Goal: Task Accomplishment & Management: Manage account settings

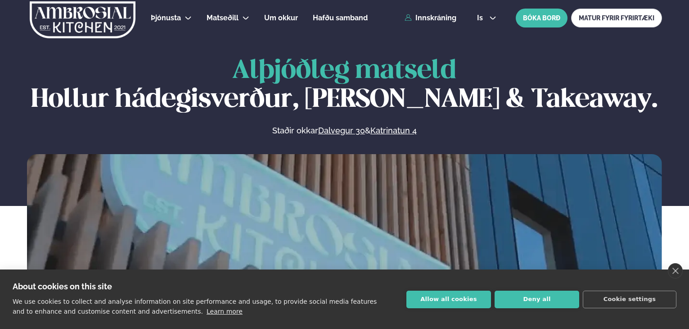
click at [447, 18] on link "Innskráning" at bounding box center [431, 18] width 52 height 8
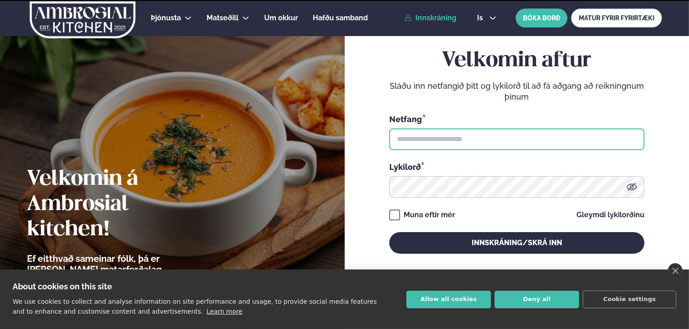
type input "**********"
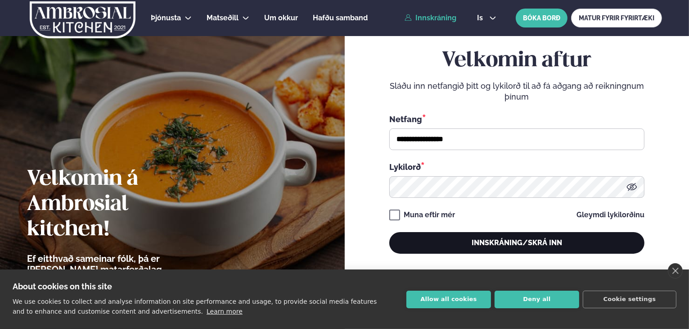
click at [528, 239] on button "Innskráning/Skrá inn" at bounding box center [516, 243] width 255 height 22
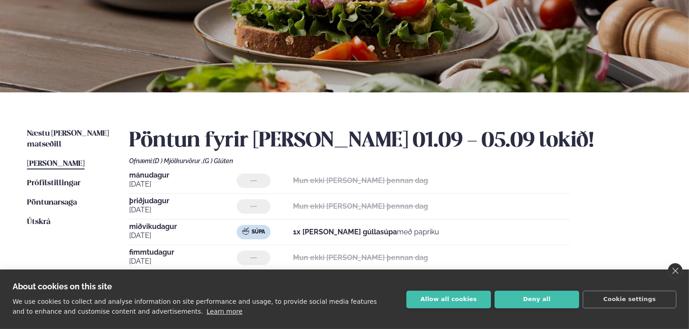
scroll to position [180, 0]
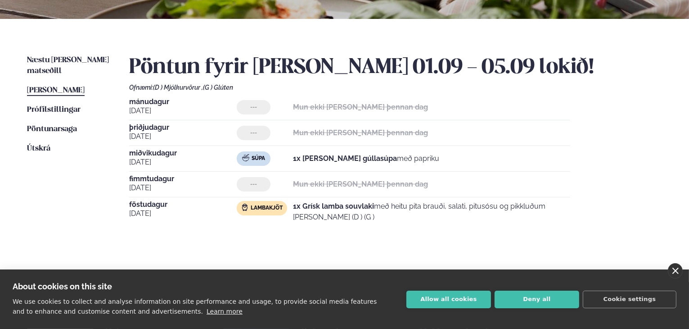
click at [676, 272] on link "close" at bounding box center [675, 270] width 15 height 15
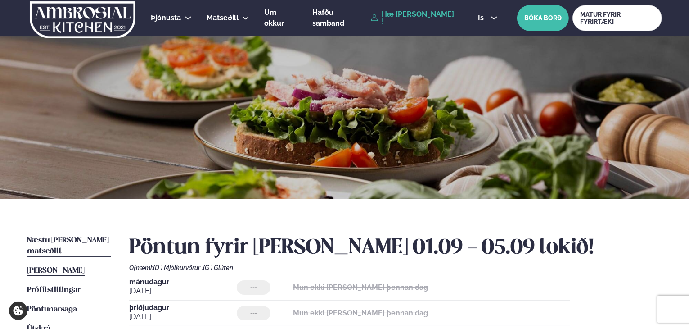
click at [71, 236] on span "Næstu [PERSON_NAME] matseðill" at bounding box center [68, 245] width 82 height 18
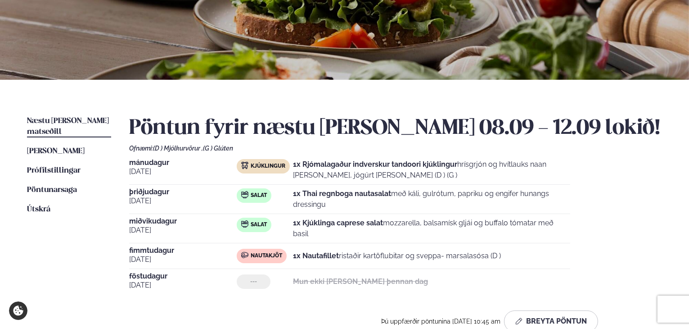
scroll to position [135, 0]
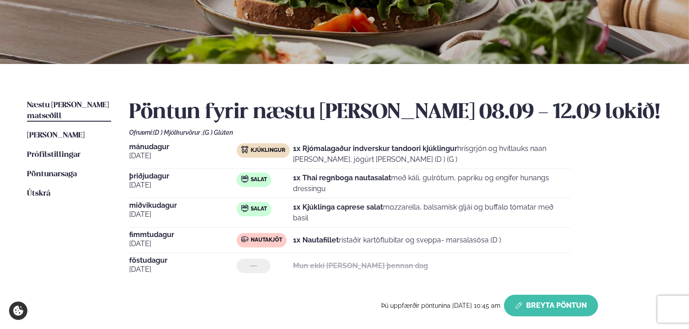
click at [546, 311] on button "Breyta Pöntun" at bounding box center [551, 305] width 94 height 22
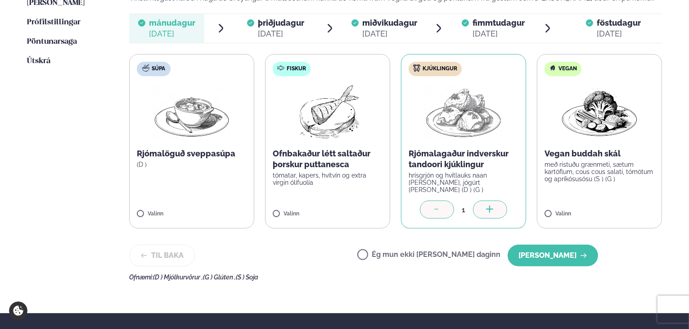
scroll to position [270, 0]
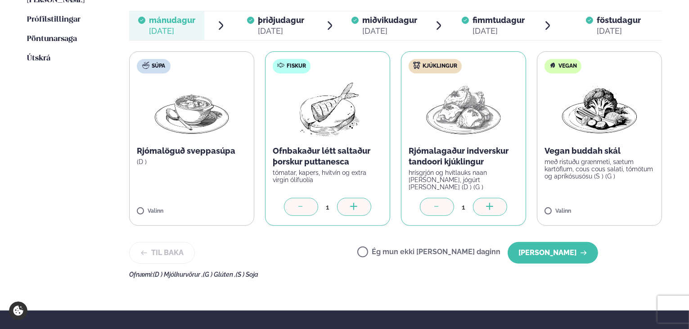
click at [436, 203] on icon at bounding box center [437, 207] width 9 height 9
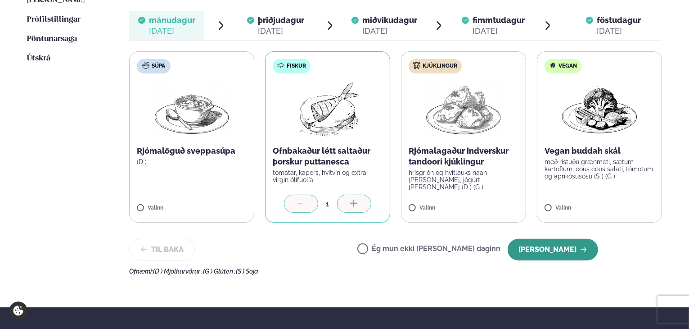
click at [548, 247] on button "[PERSON_NAME]" at bounding box center [553, 250] width 90 height 22
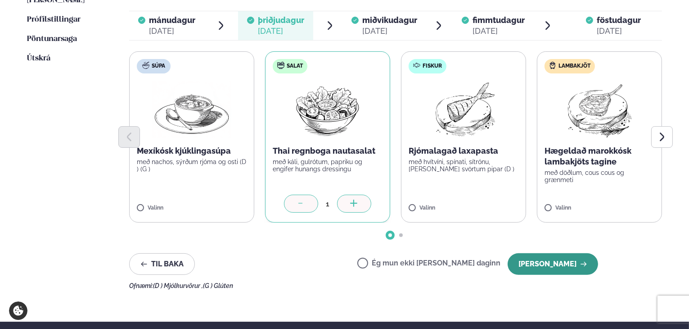
click at [526, 264] on button "[PERSON_NAME]" at bounding box center [553, 264] width 90 height 22
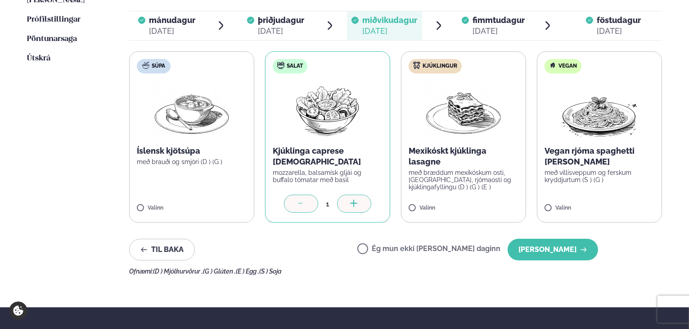
click at [293, 204] on div at bounding box center [301, 203] width 34 height 18
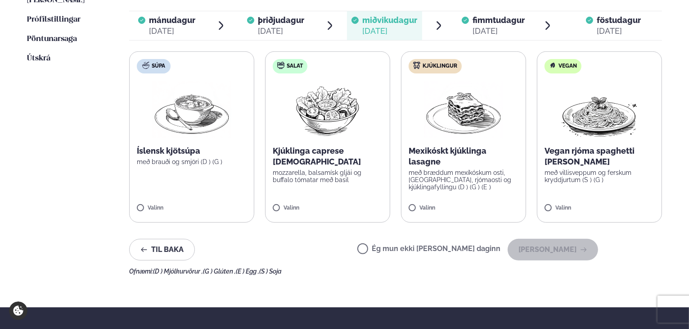
click at [393, 252] on label "Ég mun ekki [PERSON_NAME] daginn" at bounding box center [428, 249] width 143 height 9
click at [474, 26] on div "[DATE]" at bounding box center [499, 31] width 52 height 11
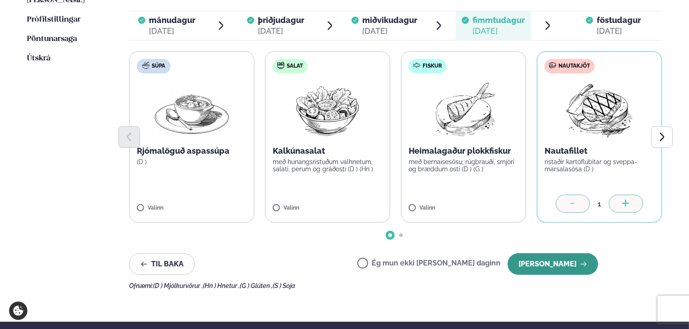
click at [568, 263] on button "[PERSON_NAME]" at bounding box center [553, 264] width 90 height 22
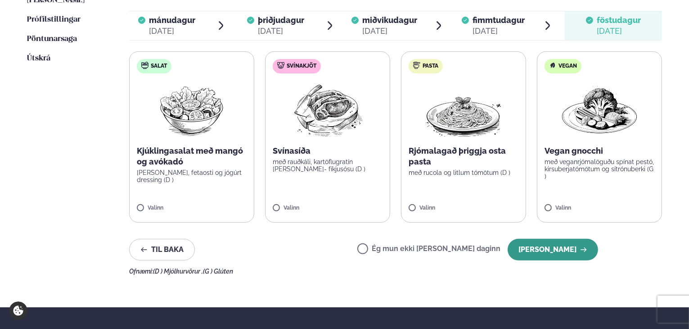
click at [541, 253] on button "[PERSON_NAME]" at bounding box center [553, 250] width 90 height 22
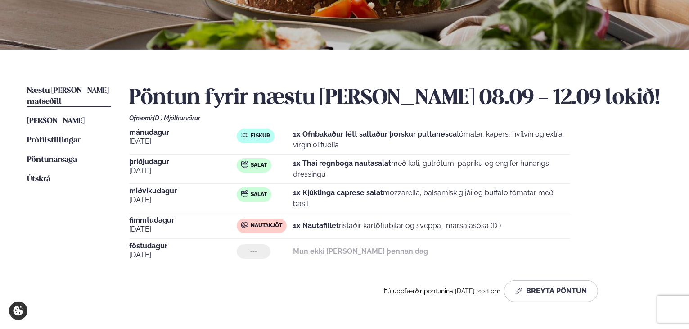
scroll to position [90, 0]
